Goal: Information Seeking & Learning: Find specific fact

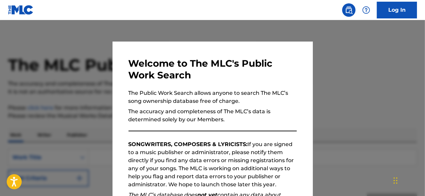
click at [372, 58] on div at bounding box center [212, 118] width 425 height 196
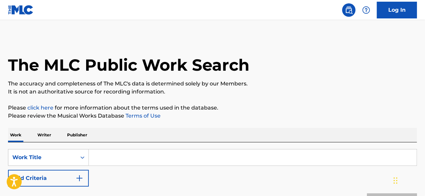
scroll to position [74, 0]
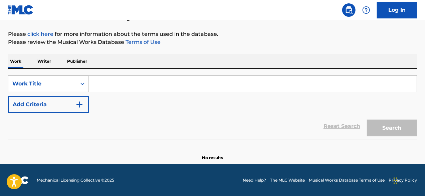
click at [119, 84] on input "Search Form" at bounding box center [253, 84] width 328 height 16
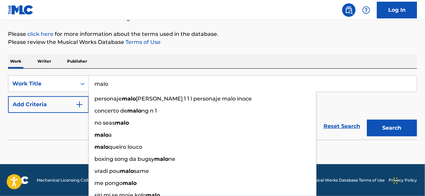
type input "malo"
click at [367, 119] on button "Search" at bounding box center [392, 127] width 50 height 17
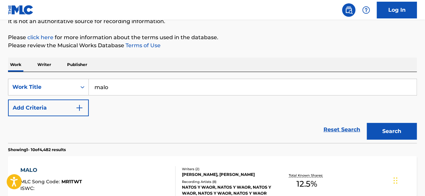
scroll to position [100, 0]
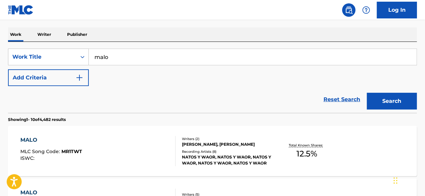
click at [64, 77] on button "Add Criteria" at bounding box center [48, 77] width 81 height 17
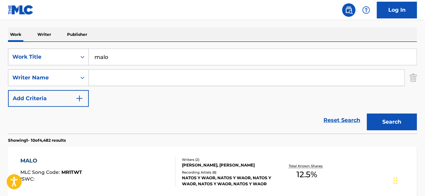
click at [111, 75] on input "Search Form" at bounding box center [247, 78] width 316 height 16
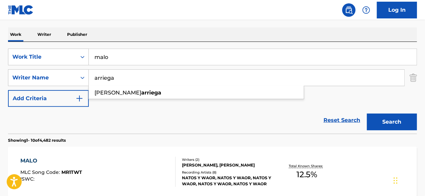
click at [367, 113] on button "Search" at bounding box center [392, 121] width 50 height 17
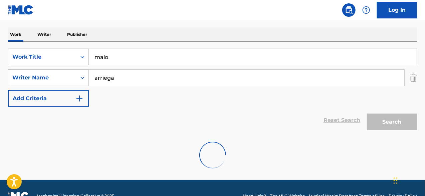
scroll to position [94, 0]
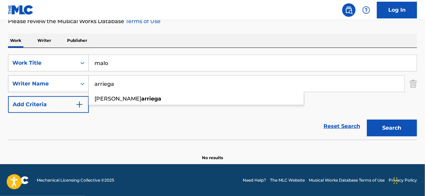
drag, startPoint x: 132, startPoint y: 86, endPoint x: 86, endPoint y: 87, distance: 45.8
click at [86, 87] on div "SearchWithCriteria1668011b-f57f-4d44-9230-188476c26f4f Writer Name [PERSON_NAME]" at bounding box center [212, 83] width 409 height 17
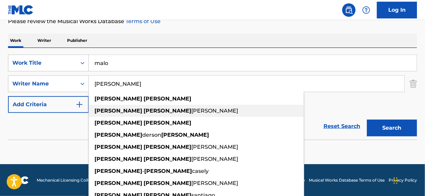
click at [192, 109] on span "[PERSON_NAME]" at bounding box center [215, 110] width 47 height 6
type input "[PERSON_NAME]"
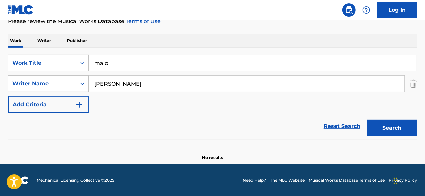
click at [386, 127] on button "Search" at bounding box center [392, 127] width 50 height 17
click at [125, 62] on input "malo" at bounding box center [253, 63] width 328 height 16
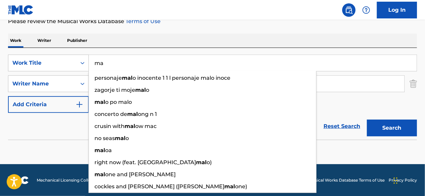
type input "m"
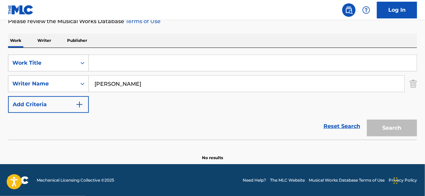
click at [134, 60] on input "Search Form" at bounding box center [253, 63] width 328 height 16
click at [240, 95] on div "SearchWithCriteriaf85353c1-782d-4dbb-9b2e-75641003cd84 Work Title SearchWithCri…" at bounding box center [212, 83] width 409 height 58
click at [331, 127] on link "Reset Search" at bounding box center [342, 126] width 43 height 15
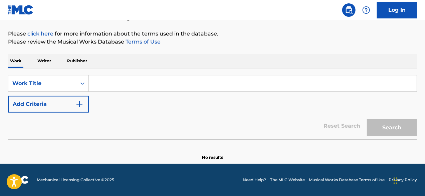
scroll to position [74, 0]
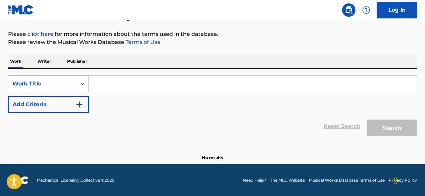
click at [73, 84] on div "Work Title" at bounding box center [42, 83] width 68 height 13
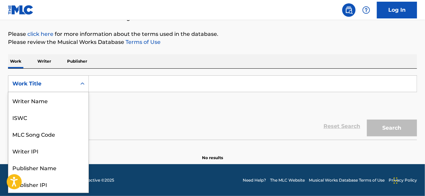
scroll to position [33, 0]
click at [44, 182] on div "Work Title" at bounding box center [48, 183] width 80 height 17
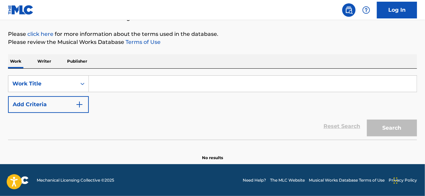
click at [42, 56] on p "Writer" at bounding box center [44, 61] width 18 height 14
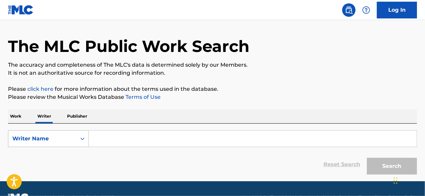
scroll to position [33, 0]
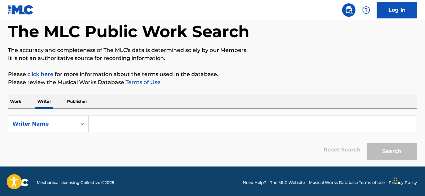
click at [102, 123] on input "Search Form" at bounding box center [253, 124] width 328 height 16
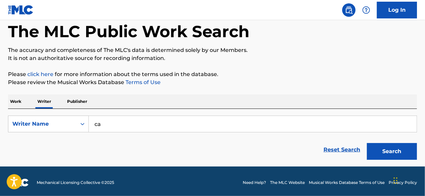
type input "c"
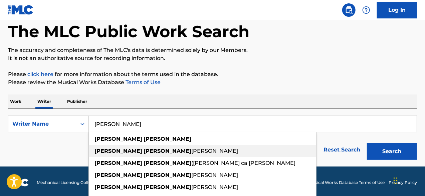
click at [128, 147] on div "[PERSON_NAME] [PERSON_NAME]" at bounding box center [203, 151] width 228 height 12
type input "[PERSON_NAME] [PERSON_NAME]"
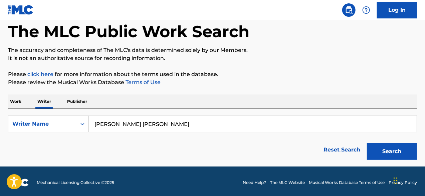
click at [390, 154] on button "Search" at bounding box center [392, 151] width 50 height 17
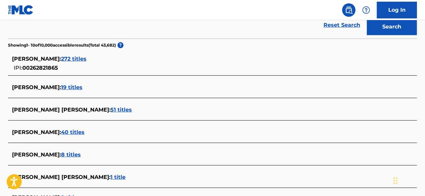
scroll to position [167, 0]
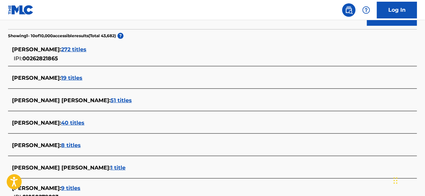
click at [87, 48] on span "272 titles" at bounding box center [73, 49] width 25 height 6
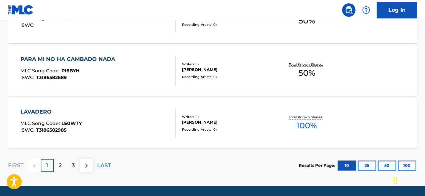
scroll to position [602, 0]
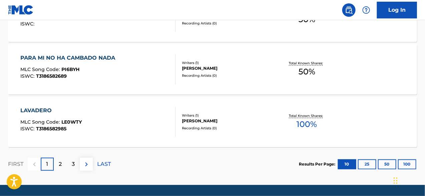
click at [48, 109] on div "LAVADERO" at bounding box center [51, 111] width 62 height 8
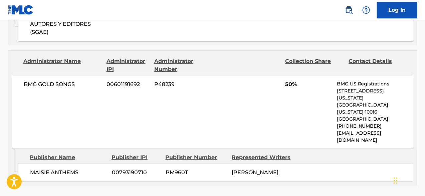
scroll to position [401, 0]
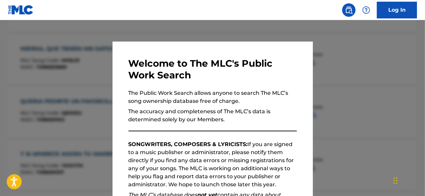
click at [333, 90] on div at bounding box center [212, 118] width 425 height 196
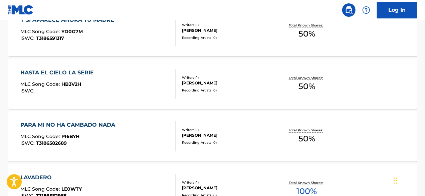
scroll to position [622, 0]
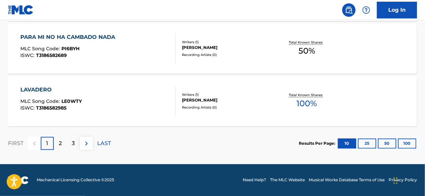
click at [62, 146] on p "2" at bounding box center [60, 143] width 3 height 8
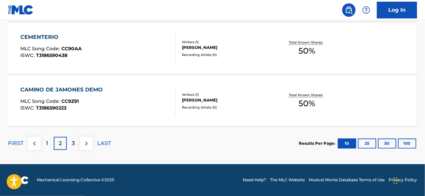
click at [72, 143] on div "3" at bounding box center [73, 143] width 13 height 13
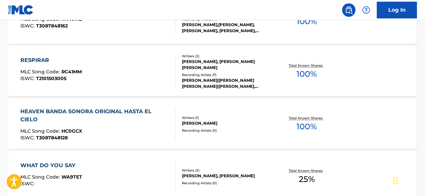
scroll to position [455, 0]
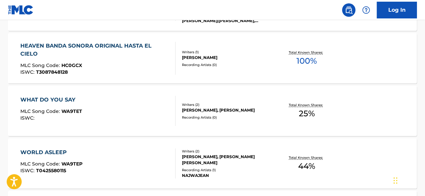
click at [37, 45] on div "HEAVEN BANDA SONORA ORIGINAL HASTA EL CIELO" at bounding box center [95, 50] width 150 height 16
